Goal: Transaction & Acquisition: Purchase product/service

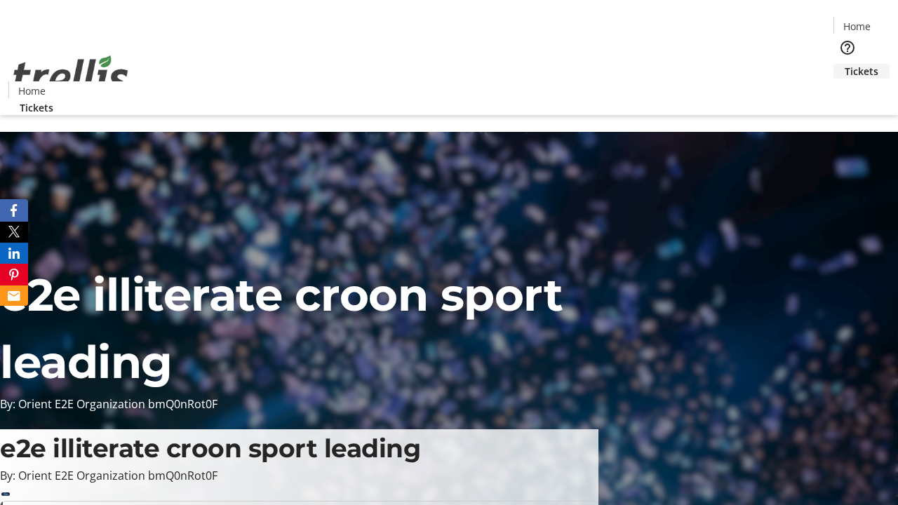
click at [845, 64] on span "Tickets" at bounding box center [862, 71] width 34 height 15
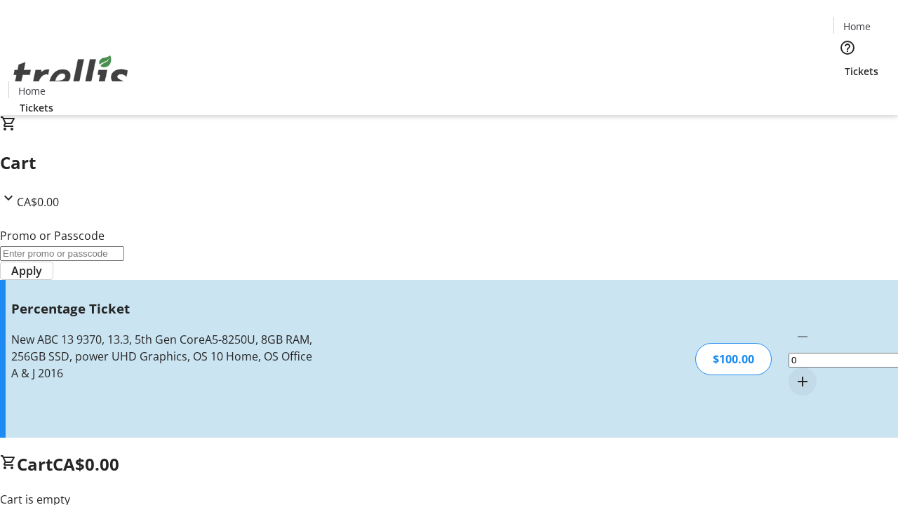
click at [795, 373] on mat-icon "Increment by one" at bounding box center [803, 381] width 17 height 17
type input "1"
type input "BAR"
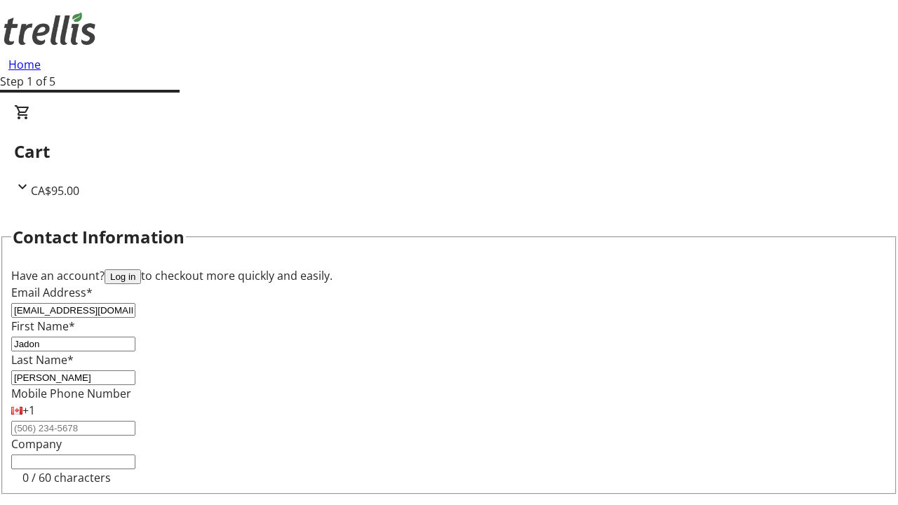
type input "[PERSON_NAME]"
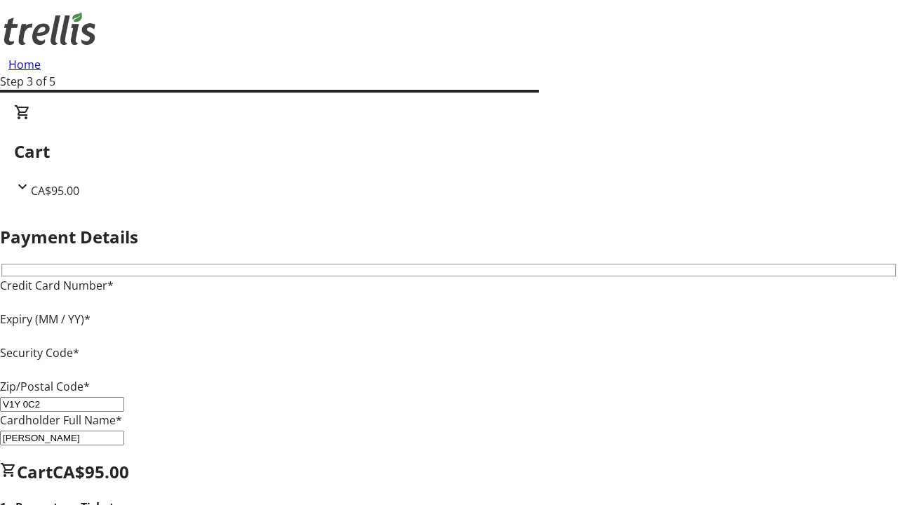
type input "V1Y 0C2"
